Goal: Obtain resource: Obtain resource

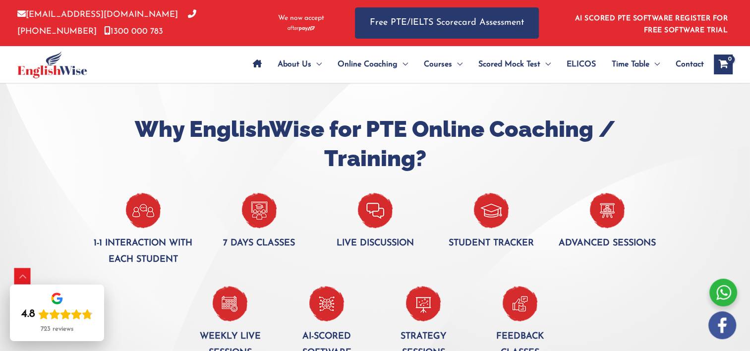
scroll to position [744, 0]
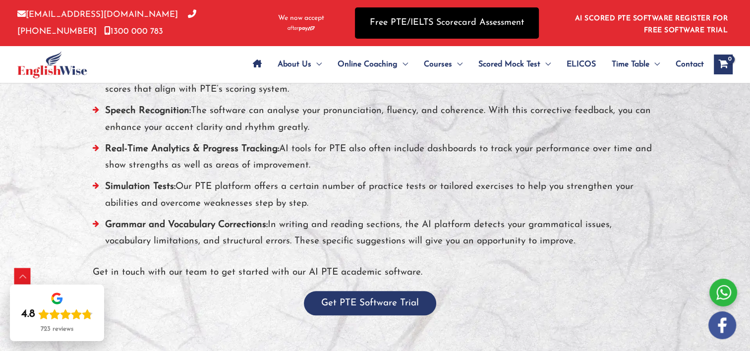
click at [419, 24] on link "Free PTE/IELTS Scorecard Assessment" at bounding box center [447, 22] width 184 height 31
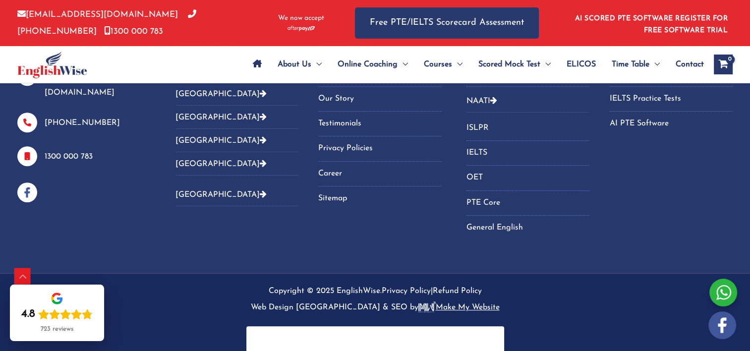
scroll to position [597, 0]
